Goal: Information Seeking & Learning: Learn about a topic

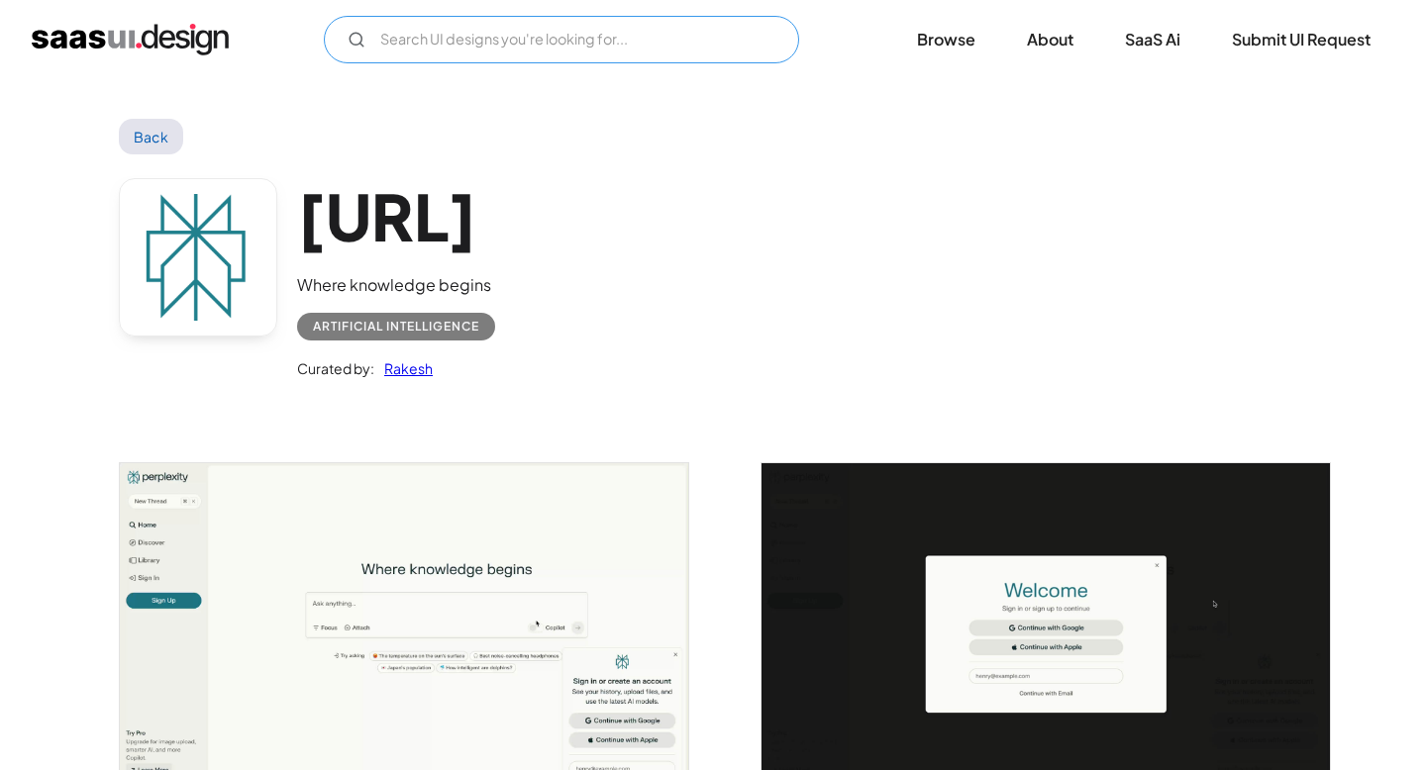
click at [567, 49] on input "Email Form" at bounding box center [561, 40] width 475 height 48
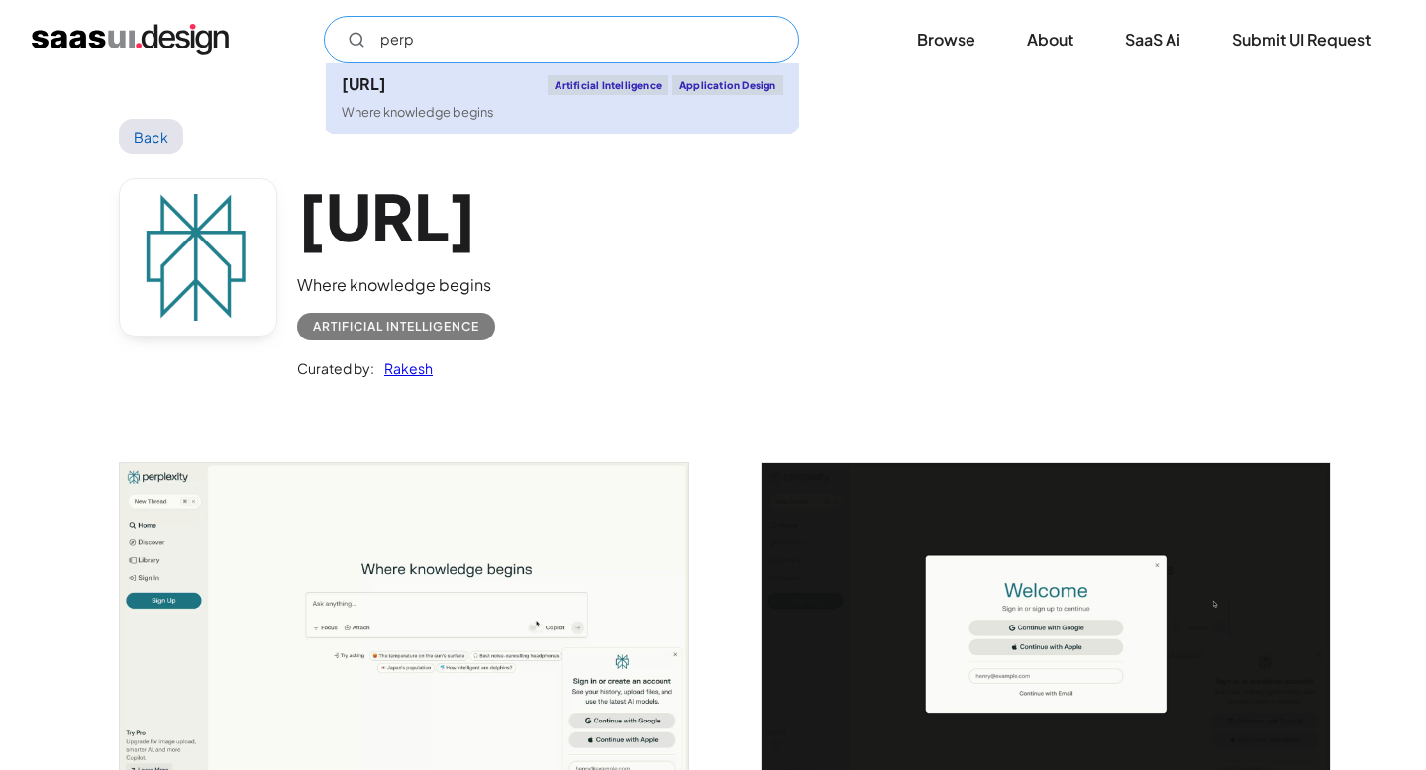
click at [479, 108] on div "Where knowledge begins" at bounding box center [418, 112] width 153 height 19
type input "perp"
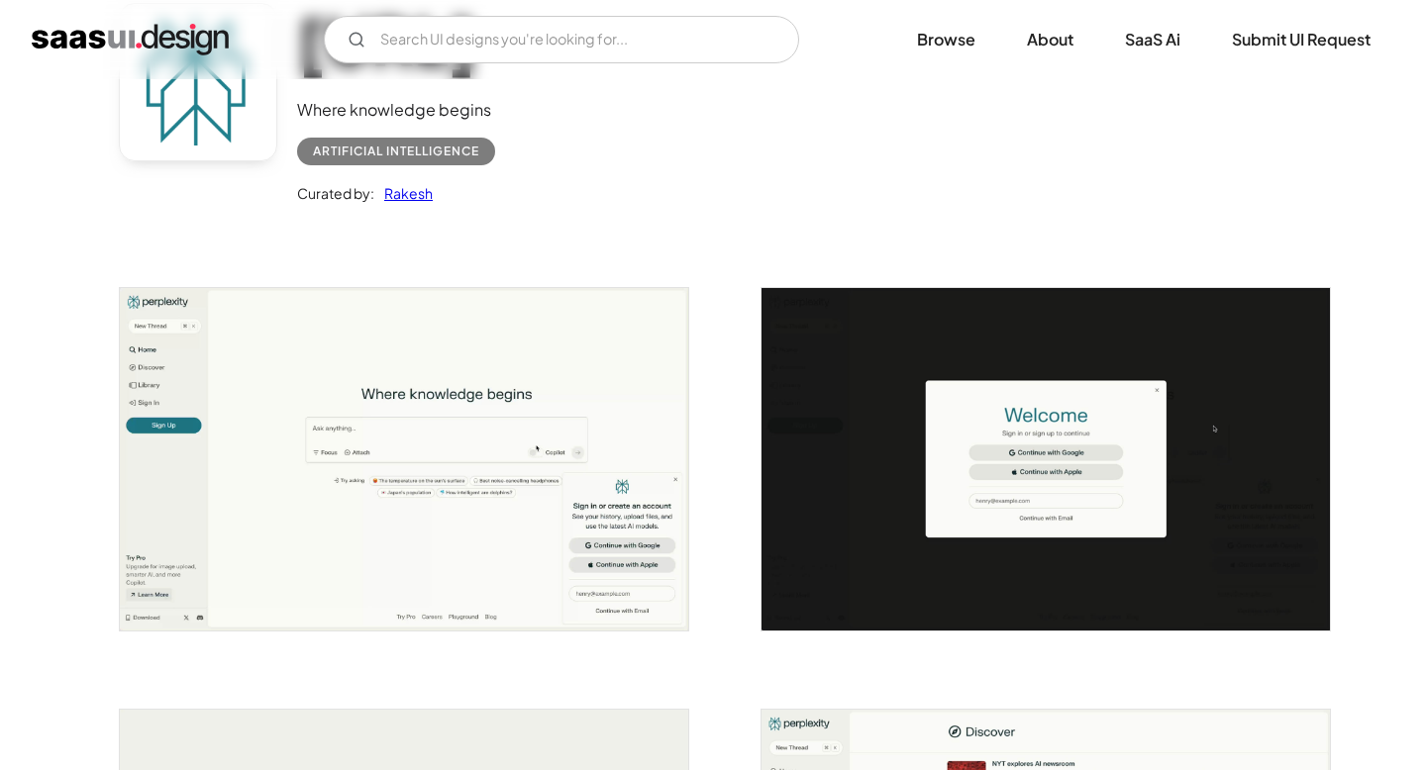
scroll to position [174, 0]
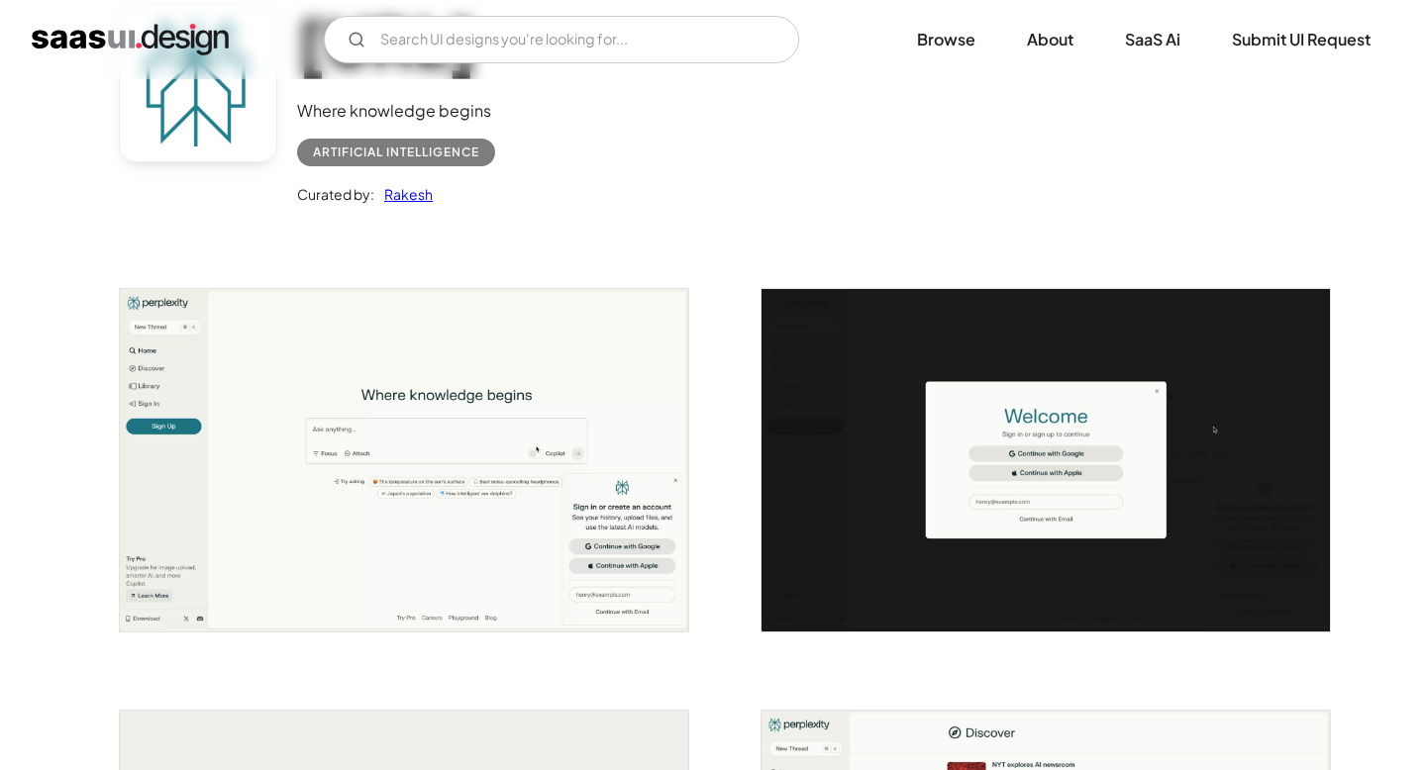
click at [501, 469] on img "open lightbox" at bounding box center [404, 460] width 568 height 342
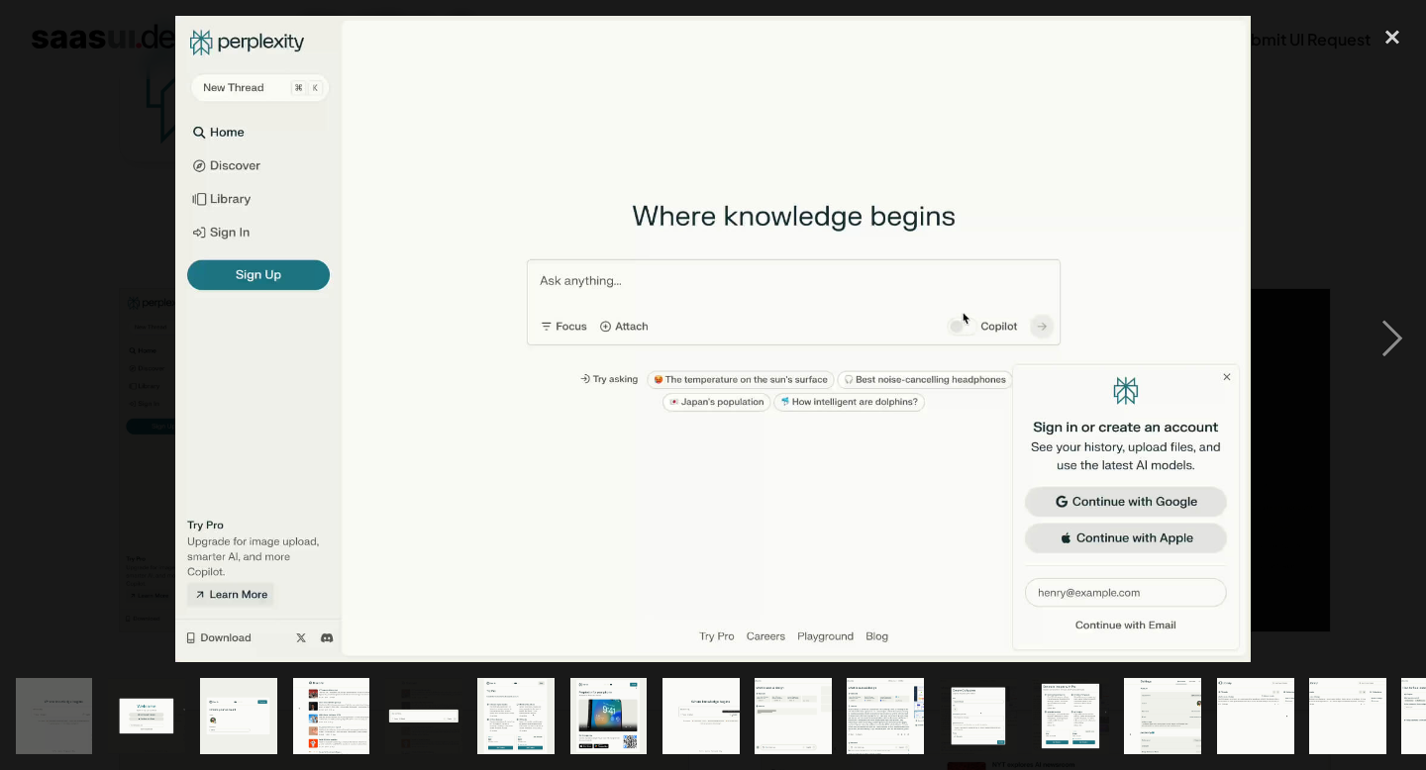
click at [607, 139] on img at bounding box center [713, 340] width 1076 height 648
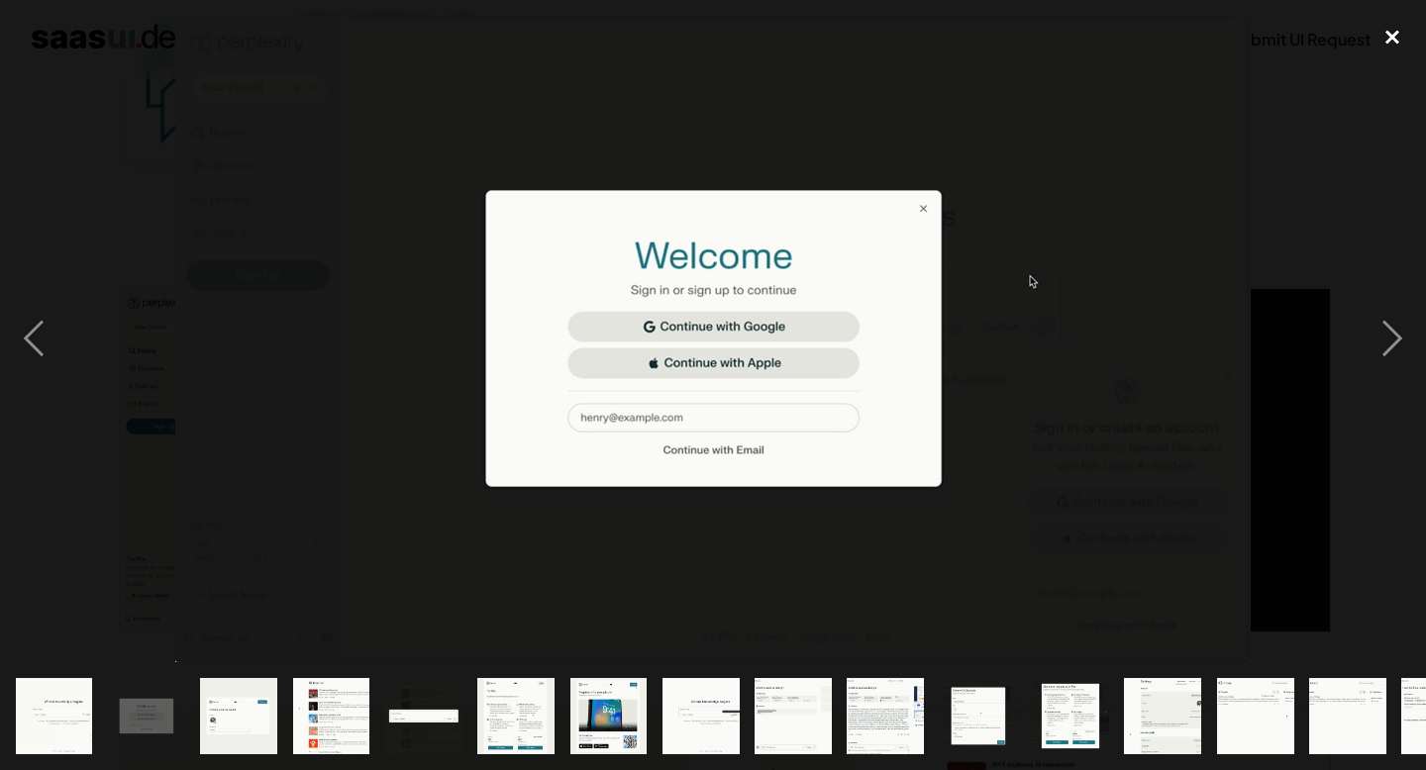
click at [1396, 35] on div "close lightbox" at bounding box center [1392, 38] width 67 height 44
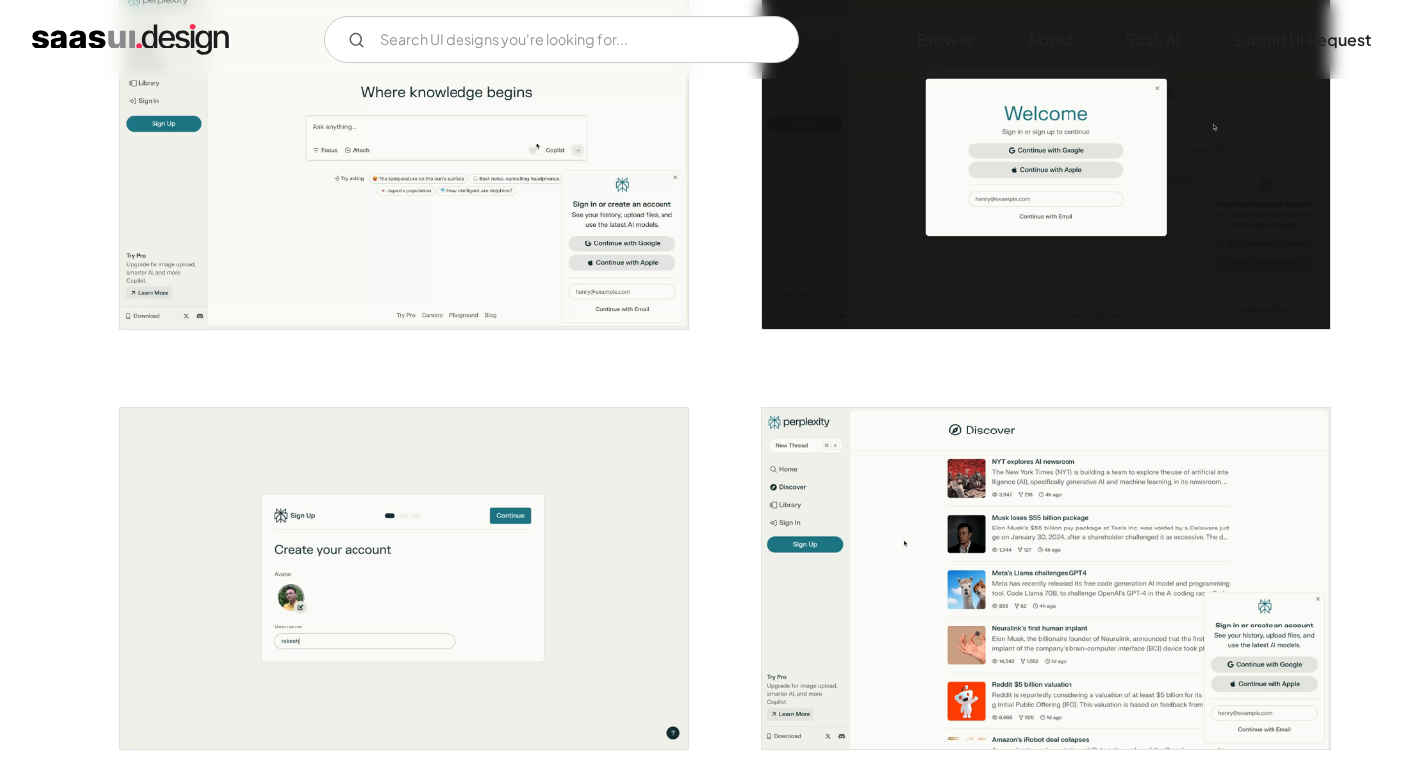
scroll to position [481, 0]
